Goal: Transaction & Acquisition: Purchase product/service

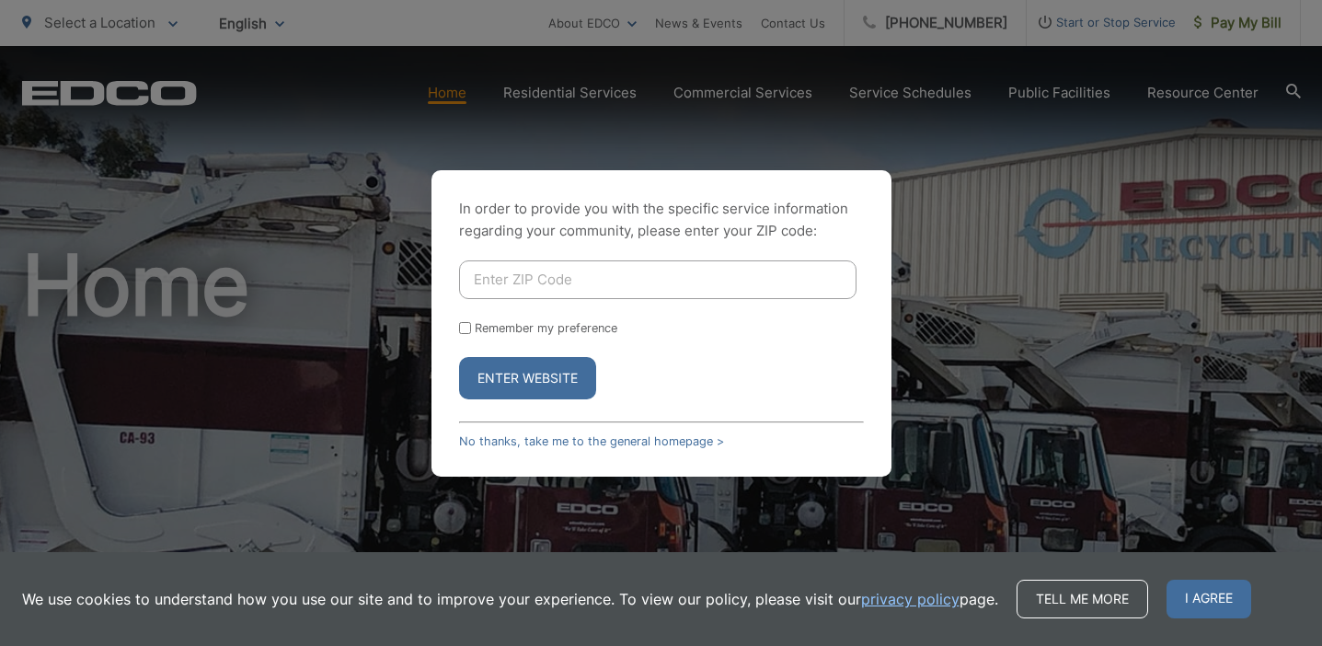
click at [613, 282] on input "Enter ZIP Code" at bounding box center [657, 279] width 397 height 39
type input "92040"
click at [553, 386] on button "Enter Website" at bounding box center [527, 378] width 137 height 42
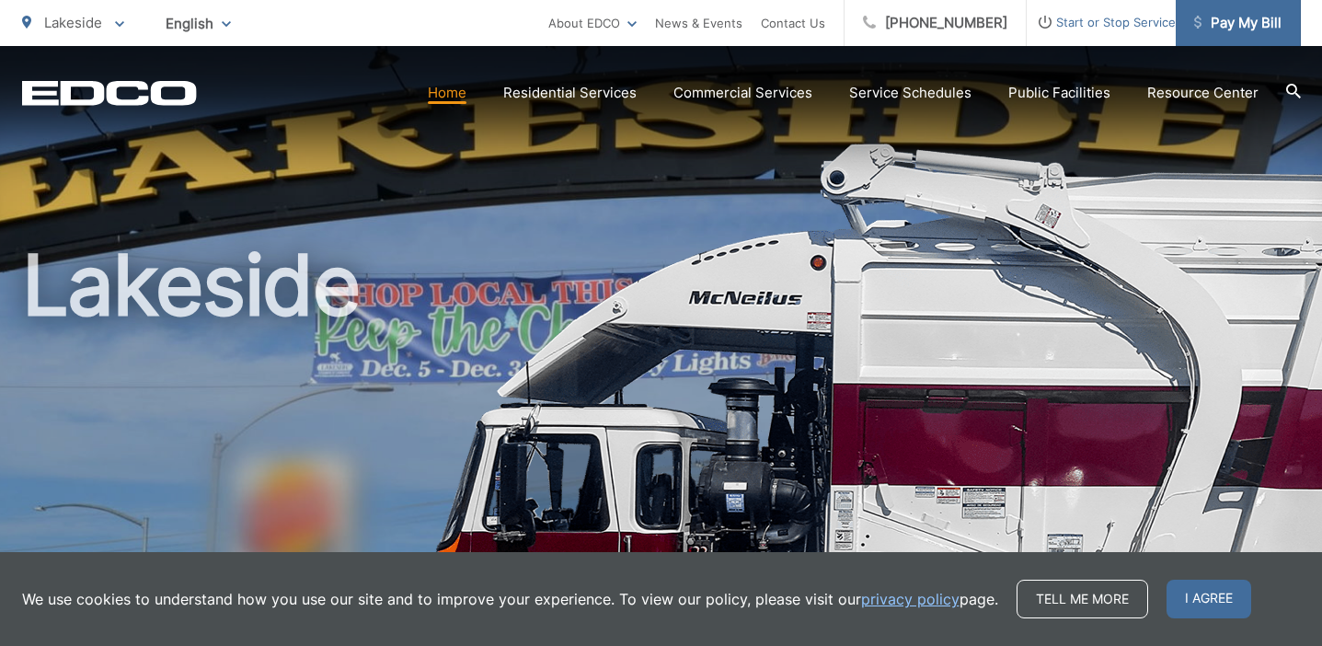
click at [1215, 17] on span "Pay My Bill" at bounding box center [1237, 23] width 87 height 22
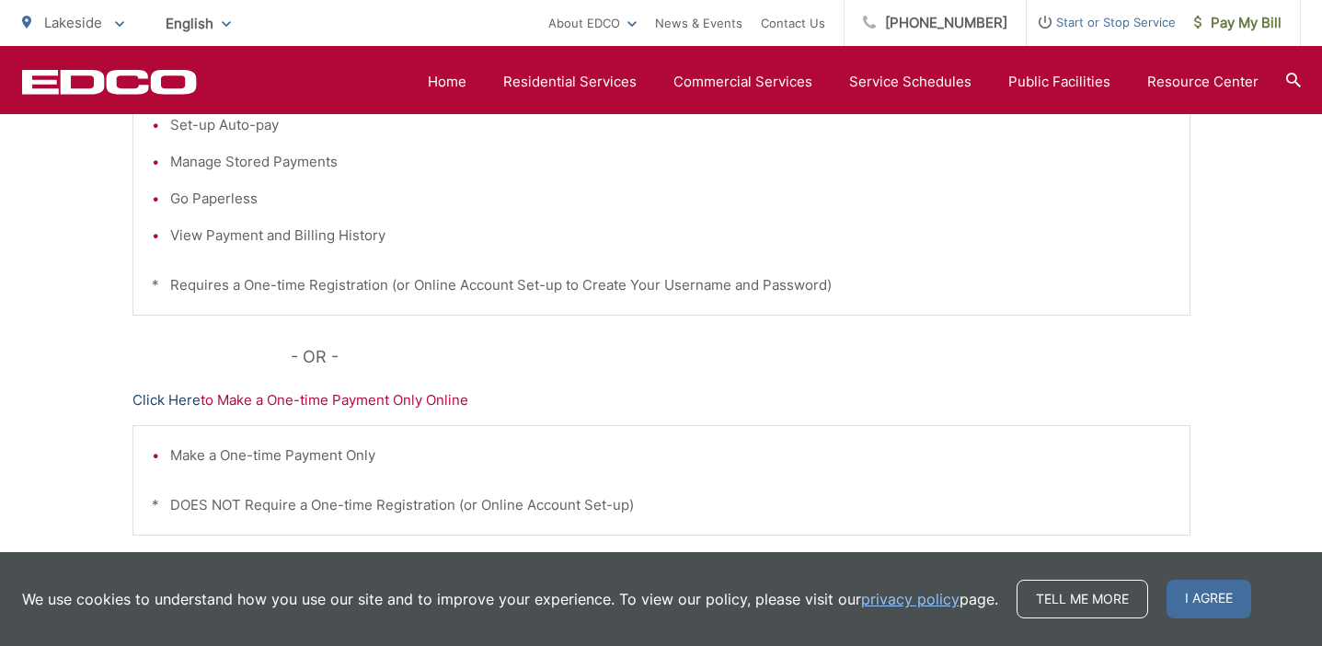
scroll to position [526, 0]
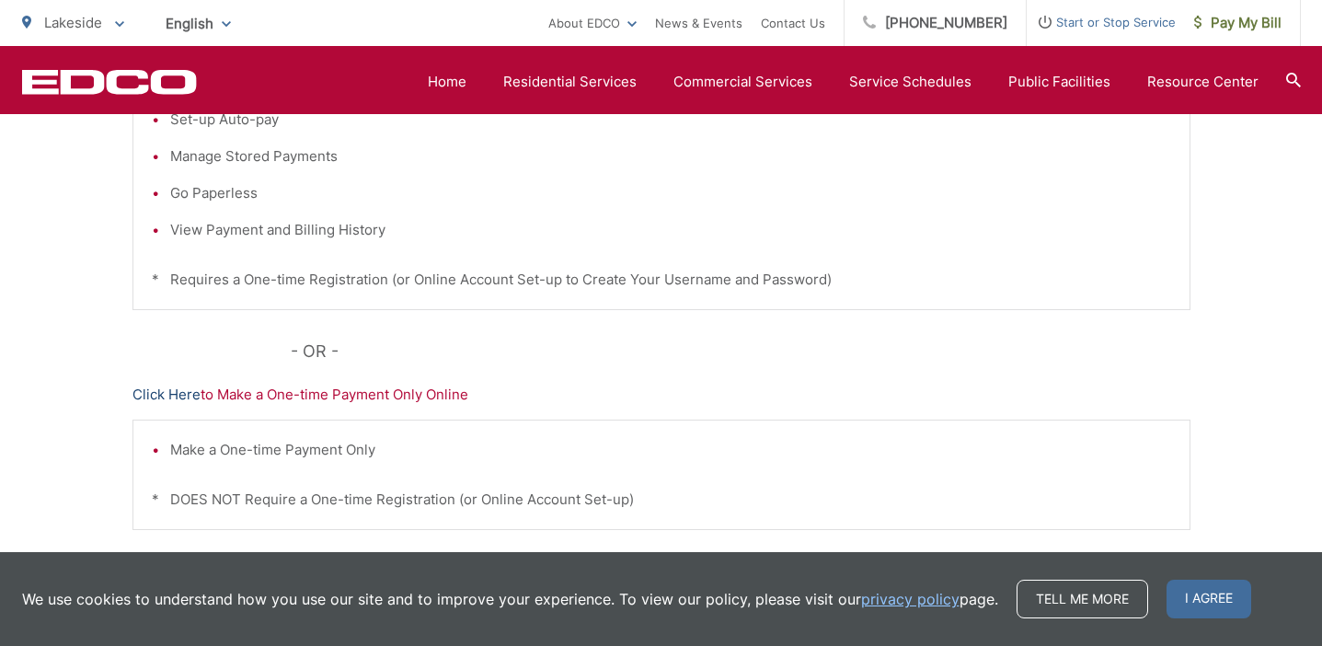
click at [188, 396] on link "Click Here" at bounding box center [166, 395] width 68 height 22
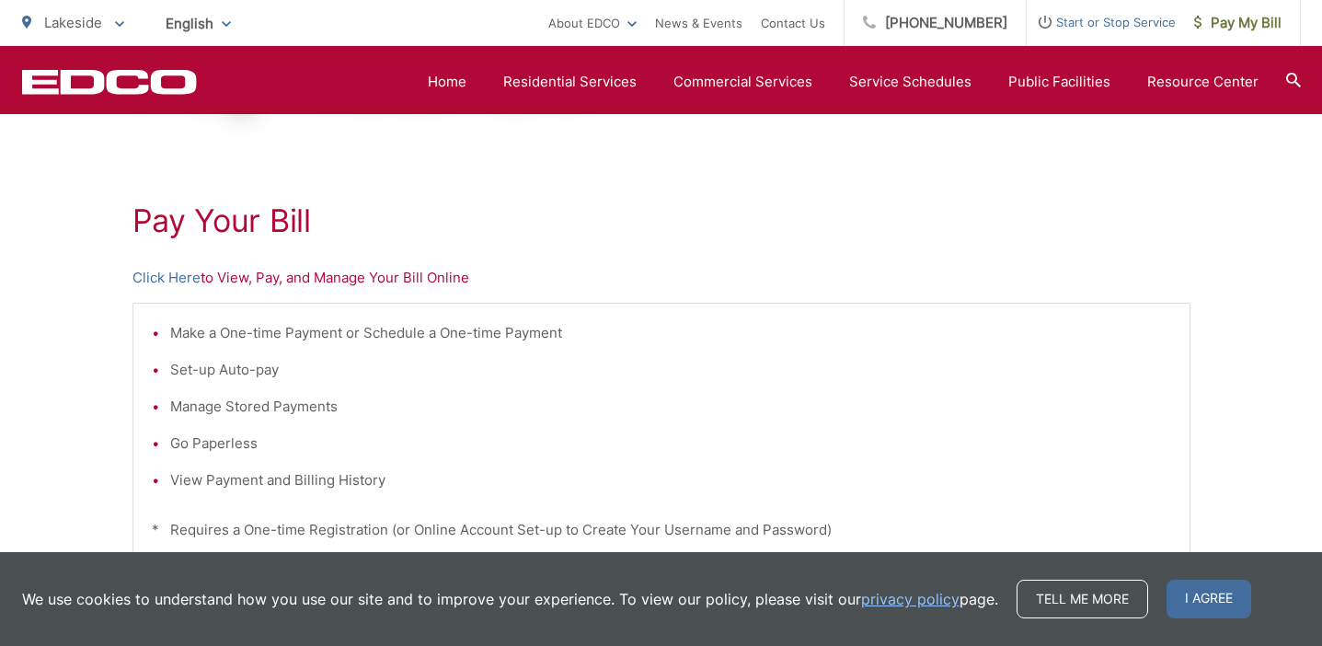
scroll to position [221, 0]
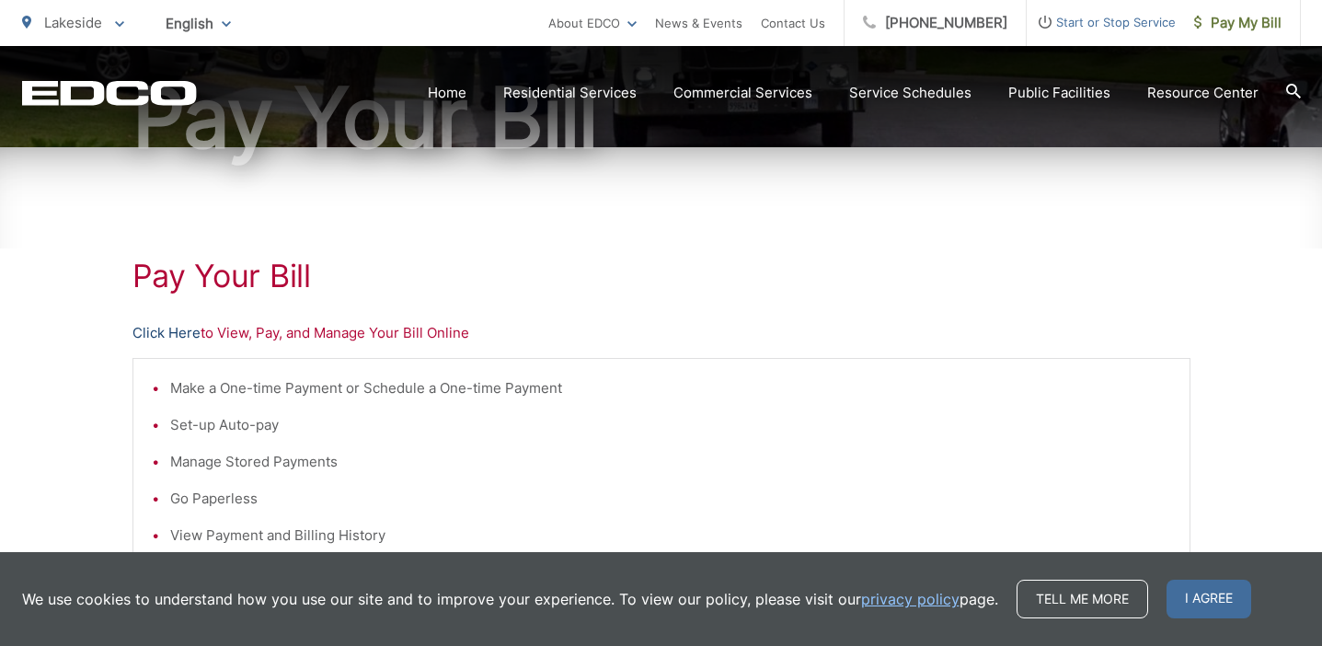
click at [182, 328] on link "Click Here" at bounding box center [166, 333] width 68 height 22
